Goal: Information Seeking & Learning: Learn about a topic

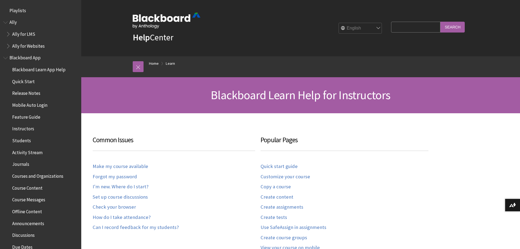
scroll to position [533, 0]
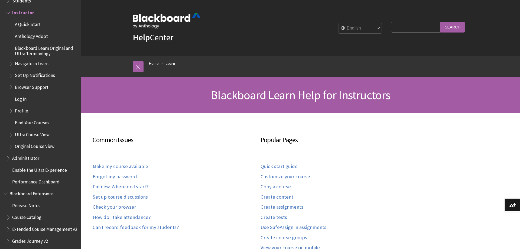
click at [417, 28] on input "Search Query" at bounding box center [415, 27] width 49 height 11
type input "peer review"
click at [440, 22] on input "Search" at bounding box center [452, 27] width 24 height 11
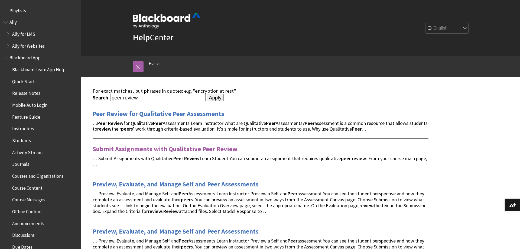
click at [158, 148] on link "Submit Assignments with Qualitative Peer Review" at bounding box center [165, 149] width 145 height 9
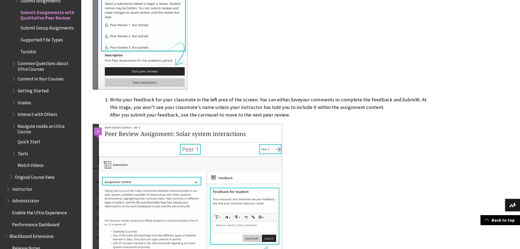
scroll to position [1436, 0]
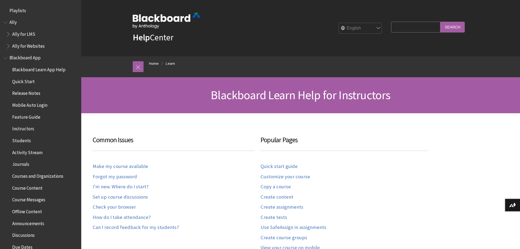
scroll to position [533, 0]
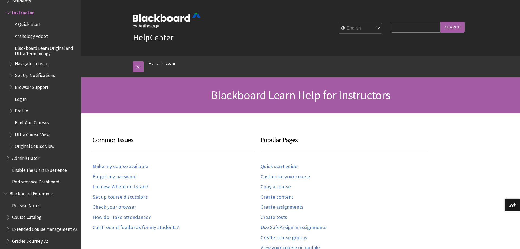
click at [404, 27] on input "Search Query" at bounding box center [415, 27] width 49 height 11
type input "essay"
click at [440, 22] on input "Search" at bounding box center [452, 27] width 24 height 11
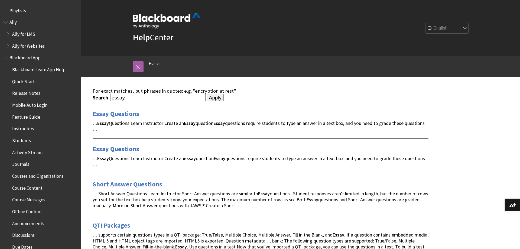
click at [141, 98] on input "essay" at bounding box center [157, 97] width 95 height 7
type input "peer review essay"
click at [207, 94] on input "Apply" at bounding box center [215, 98] width 17 height 8
click at [210, 100] on input "Apply" at bounding box center [215, 98] width 17 height 8
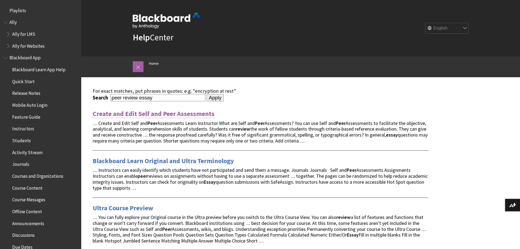
click at [184, 115] on link "Create and Edit Self and Peer Assessments" at bounding box center [154, 113] width 122 height 9
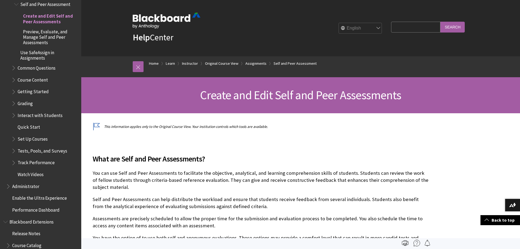
drag, startPoint x: 215, startPoint y: 157, endPoint x: 233, endPoint y: 47, distance: 111.2
